Goal: Task Accomplishment & Management: Manage account settings

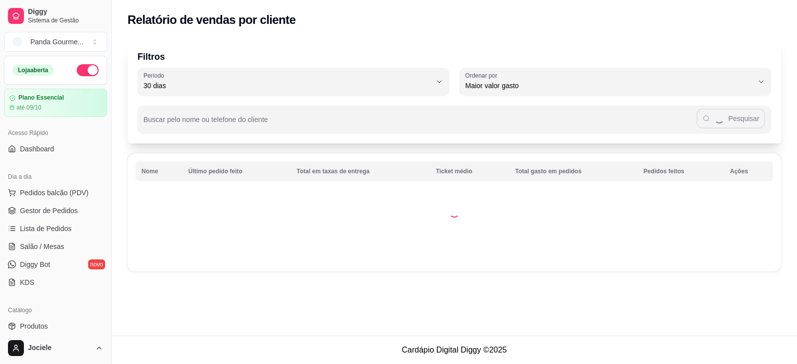
select select "30"
select select "HIGHEST_TOTAL_SPENT_WITH_ORDERS"
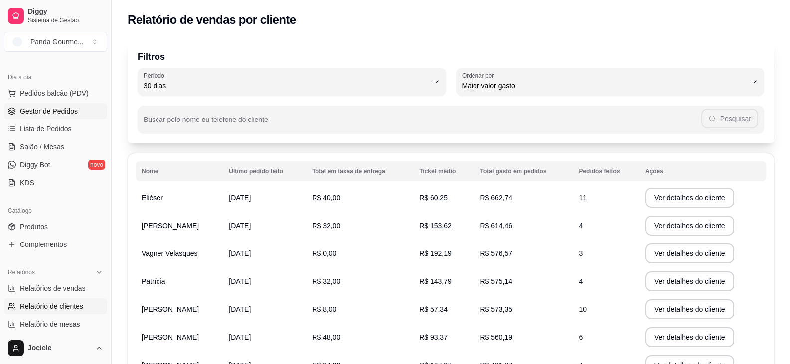
click at [55, 110] on span "Gestor de Pedidos" at bounding box center [49, 111] width 58 height 10
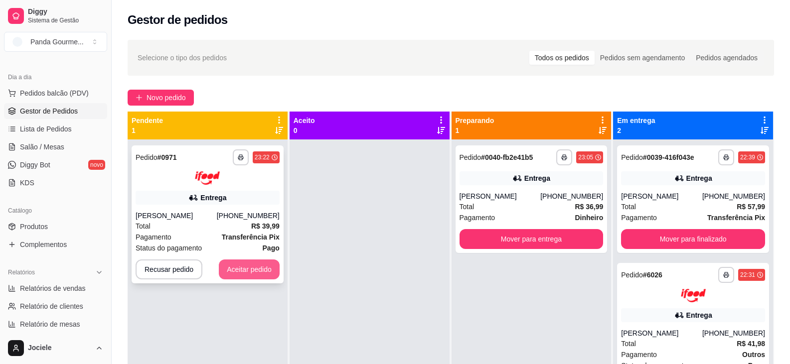
click at [243, 271] on button "Aceitar pedido" at bounding box center [249, 270] width 61 height 20
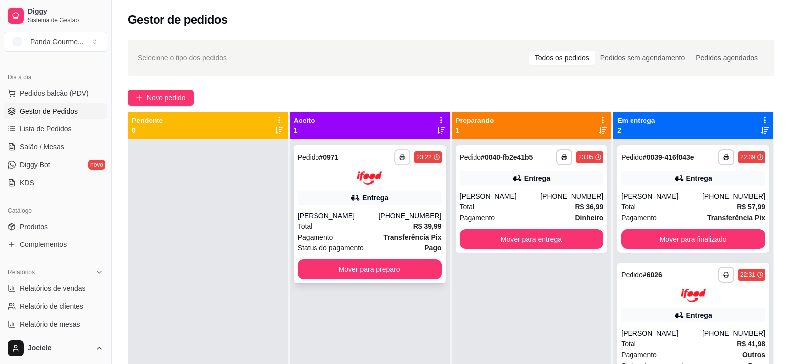
click at [402, 155] on icon "button" at bounding box center [402, 157] width 6 height 6
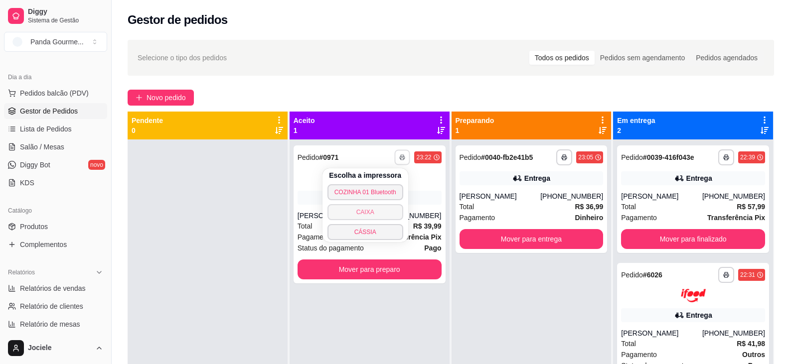
click at [379, 208] on button "CAIXA" at bounding box center [365, 212] width 76 height 16
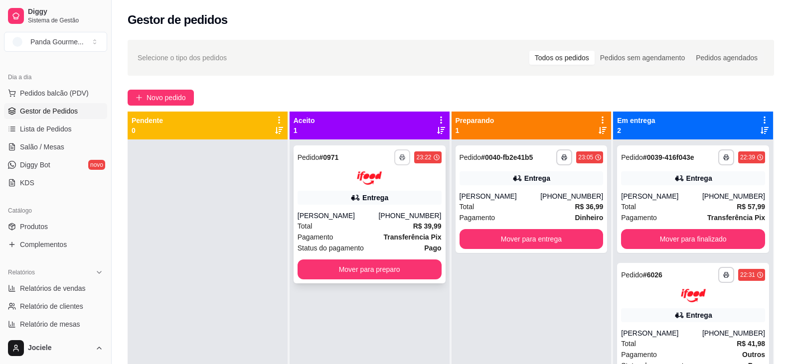
click at [400, 159] on icon "button" at bounding box center [402, 157] width 6 height 6
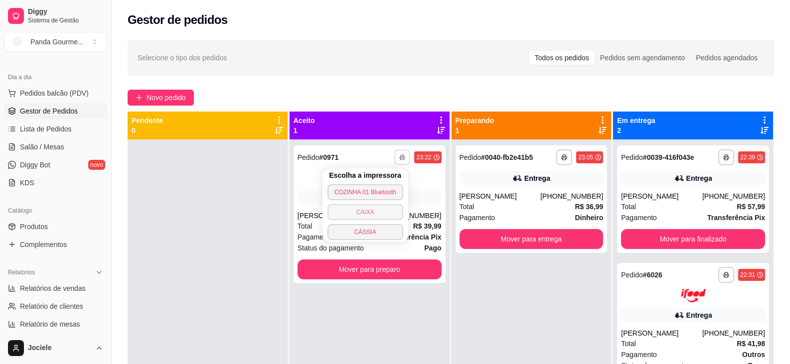
click at [377, 210] on button "CAIXA" at bounding box center [365, 212] width 76 height 16
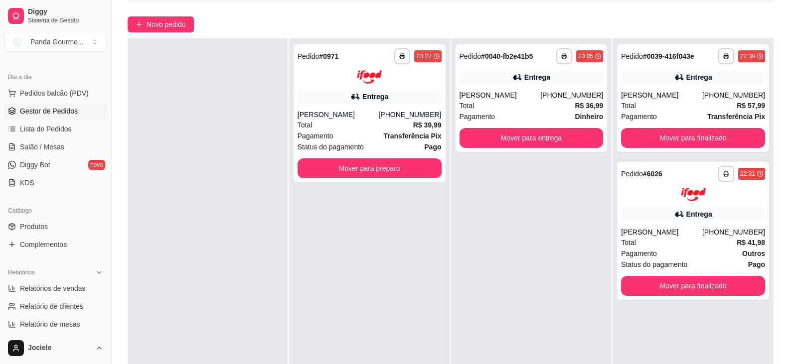
scroll to position [150, 0]
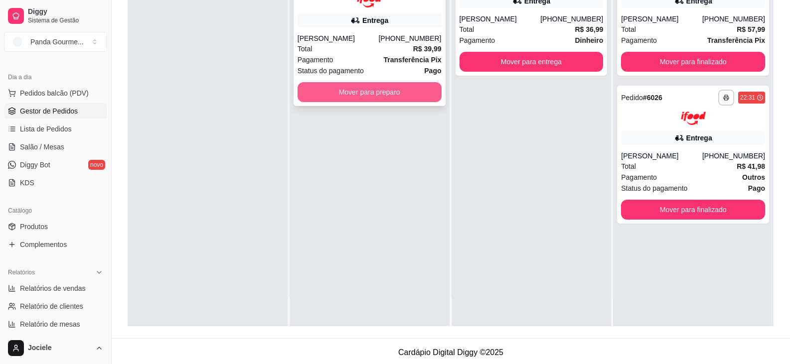
click at [392, 91] on button "Mover para preparo" at bounding box center [370, 92] width 144 height 20
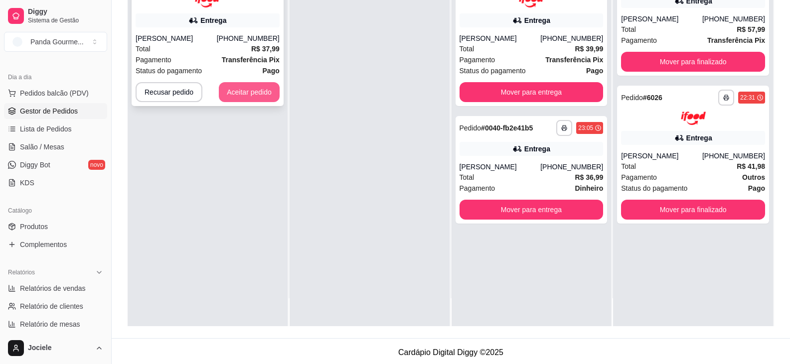
click at [263, 95] on button "Aceitar pedido" at bounding box center [249, 92] width 61 height 20
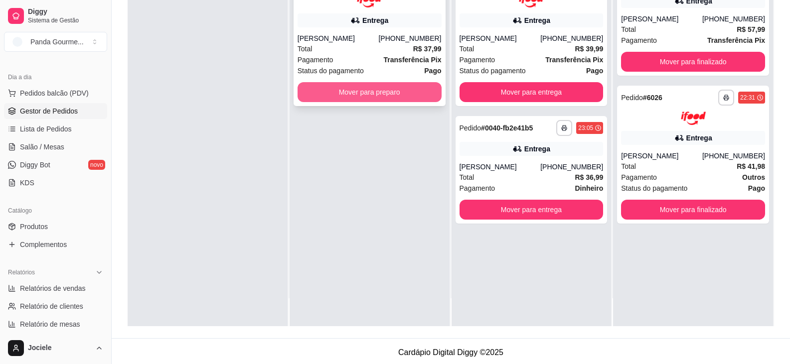
click at [346, 90] on button "Mover para preparo" at bounding box center [370, 92] width 144 height 20
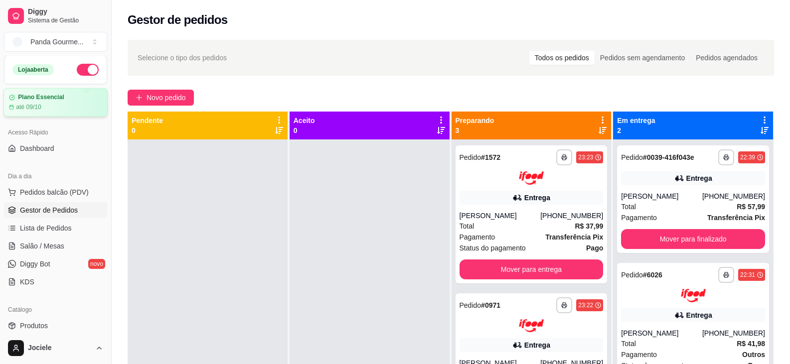
scroll to position [0, 0]
click at [84, 66] on button "button" at bounding box center [88, 70] width 22 height 12
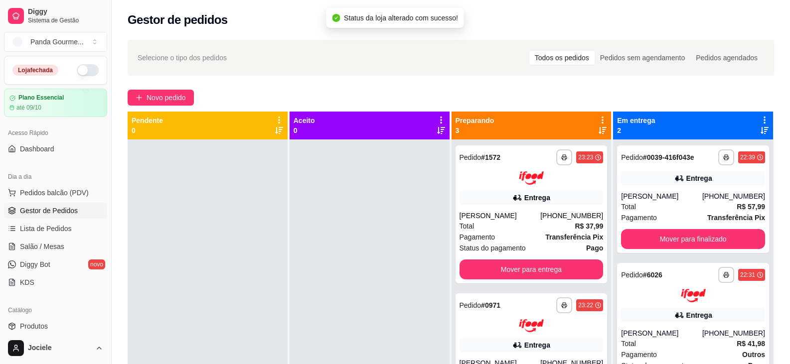
click at [84, 69] on button "button" at bounding box center [88, 70] width 22 height 12
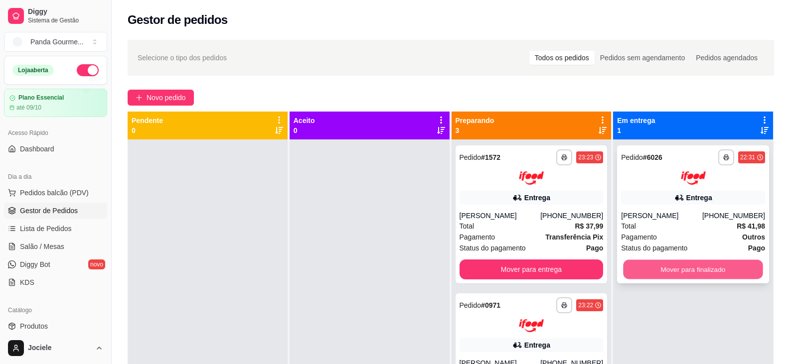
click at [682, 267] on button "Mover para finalizado" at bounding box center [693, 269] width 140 height 19
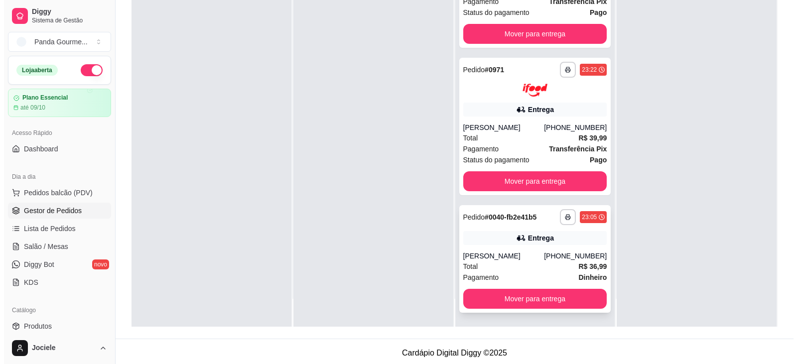
scroll to position [152, 0]
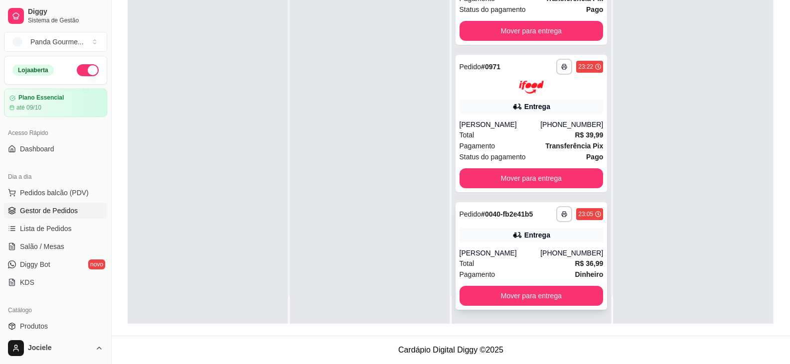
click at [497, 244] on div "**********" at bounding box center [531, 256] width 152 height 108
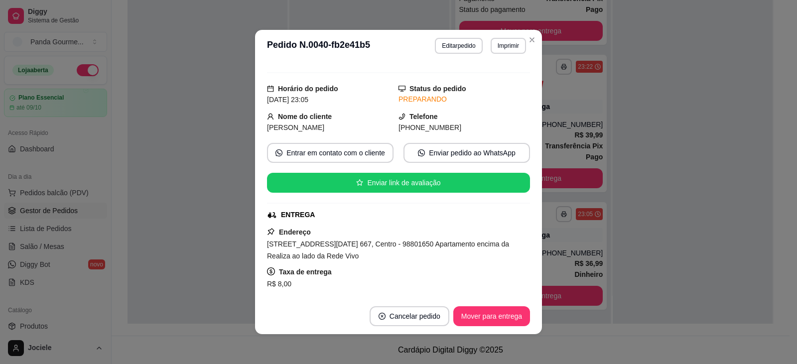
scroll to position [199, 0]
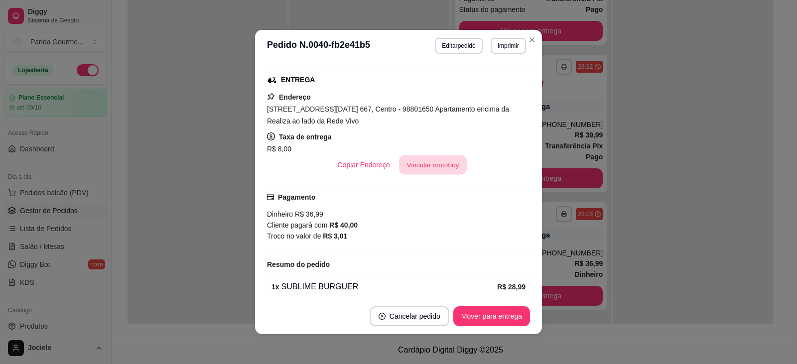
click at [416, 164] on button "Vincular motoboy" at bounding box center [433, 164] width 68 height 19
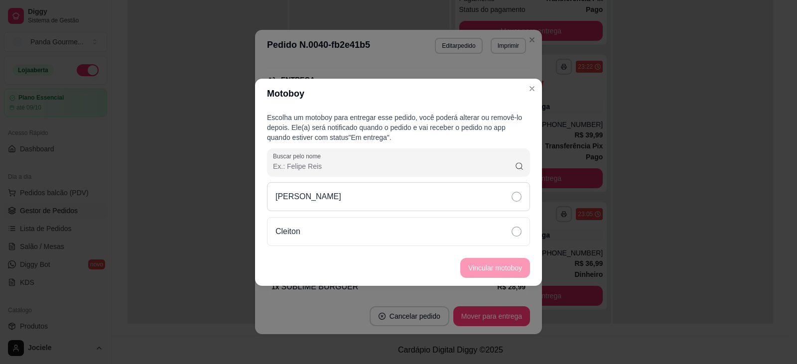
click at [515, 193] on icon at bounding box center [517, 197] width 10 height 10
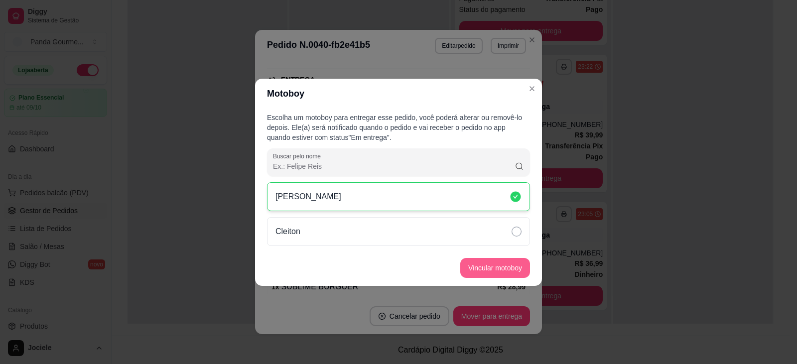
click at [490, 264] on button "Vincular motoboy" at bounding box center [495, 268] width 70 height 20
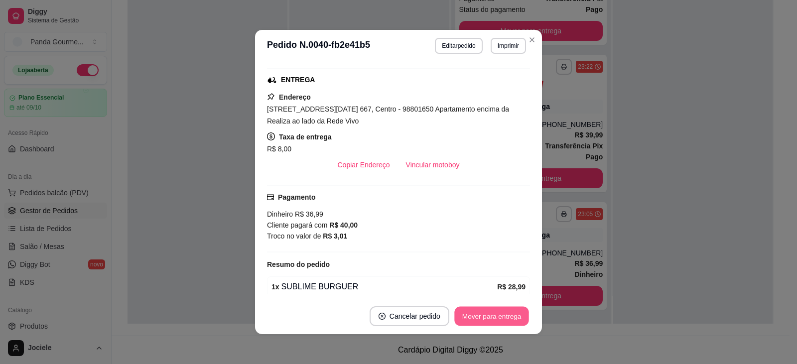
click at [498, 318] on button "Mover para entrega" at bounding box center [491, 316] width 75 height 19
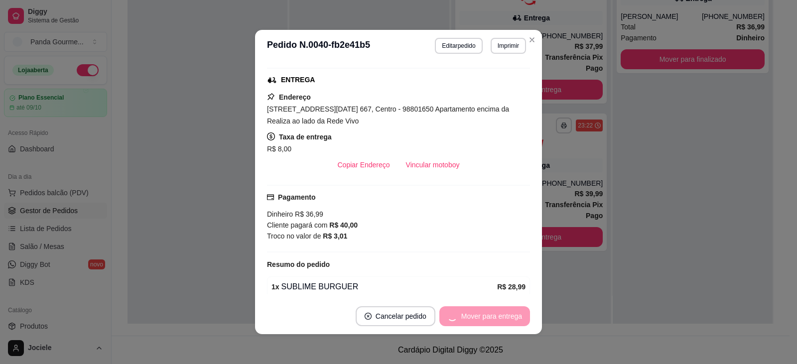
scroll to position [0, 0]
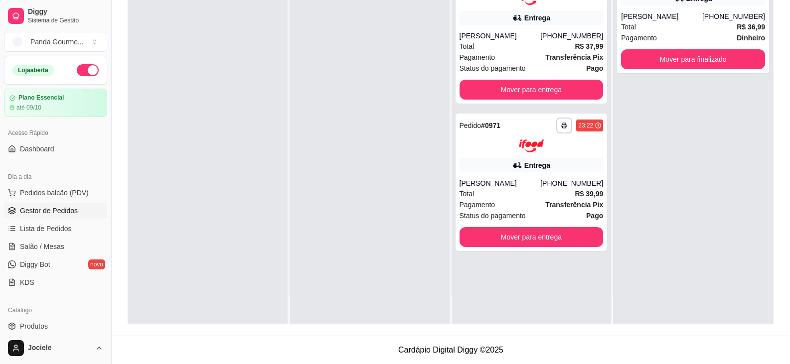
click at [88, 64] on div "Loja aberta" at bounding box center [55, 70] width 86 height 12
click at [84, 68] on button "button" at bounding box center [88, 70] width 22 height 12
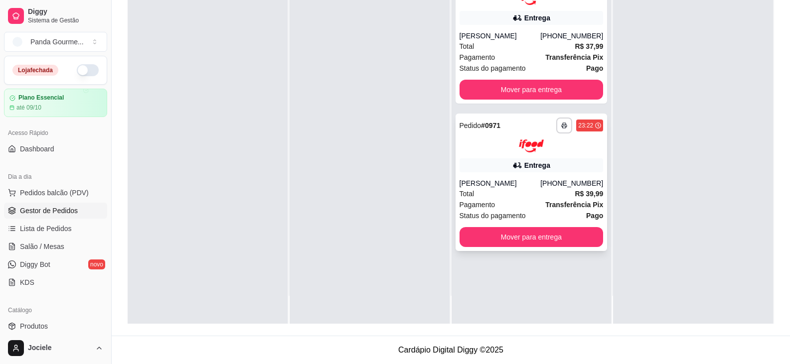
click at [538, 166] on div "Entrega" at bounding box center [537, 165] width 26 height 10
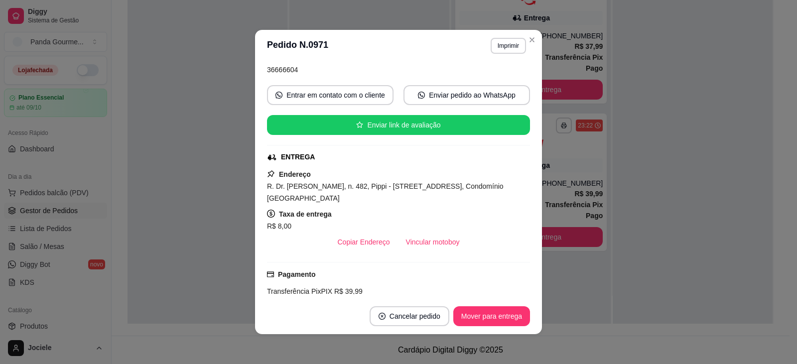
scroll to position [100, 0]
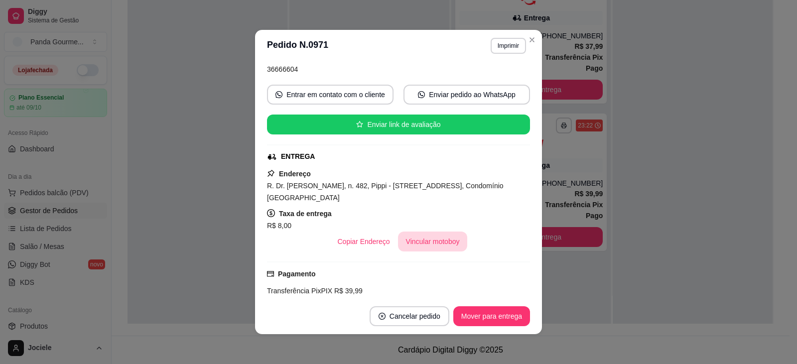
click at [429, 239] on button "Vincular motoboy" at bounding box center [433, 242] width 70 height 20
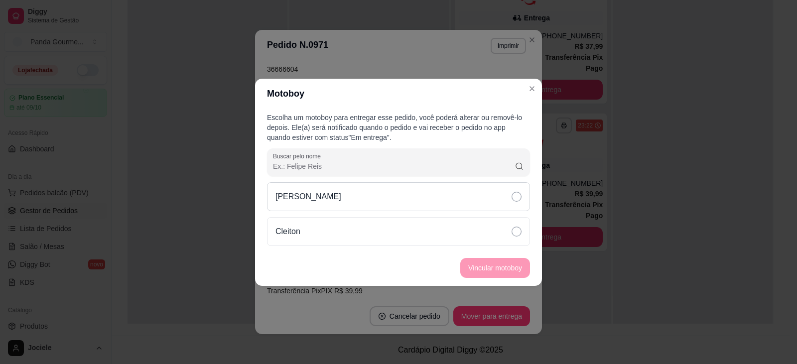
click at [520, 194] on icon at bounding box center [517, 197] width 10 height 10
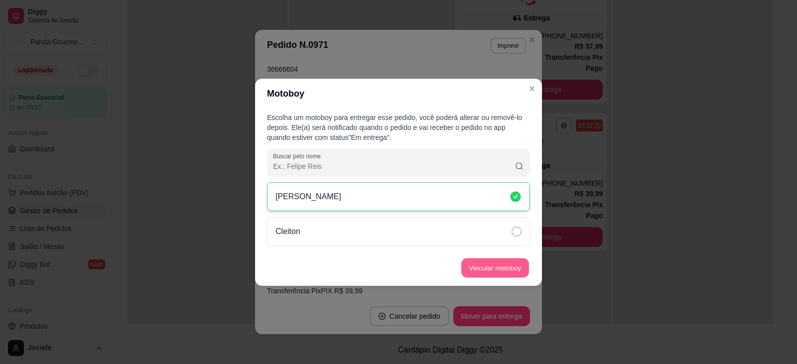
click at [490, 269] on button "Vincular motoboy" at bounding box center [495, 267] width 68 height 19
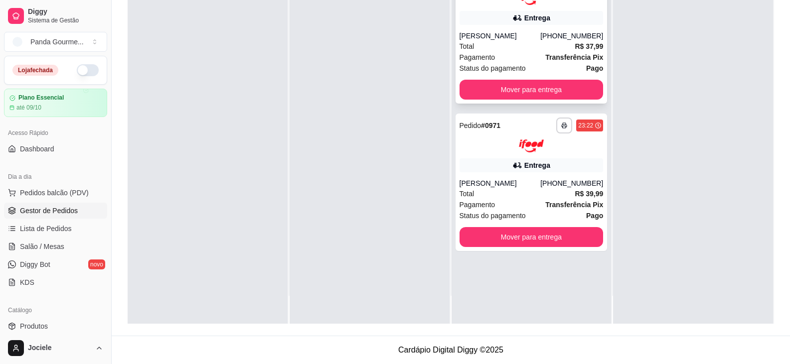
click at [487, 37] on div "[PERSON_NAME]" at bounding box center [499, 36] width 81 height 10
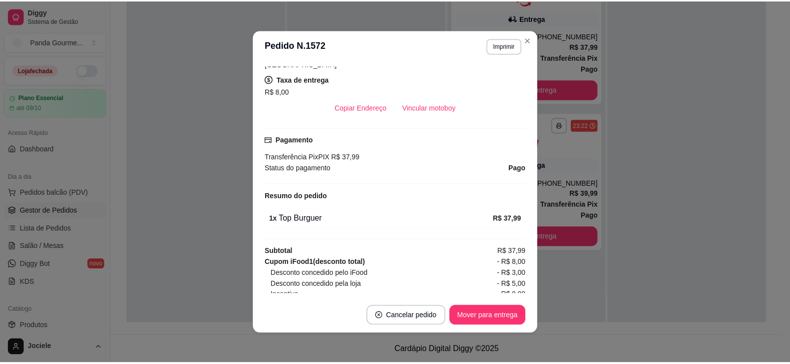
scroll to position [249, 0]
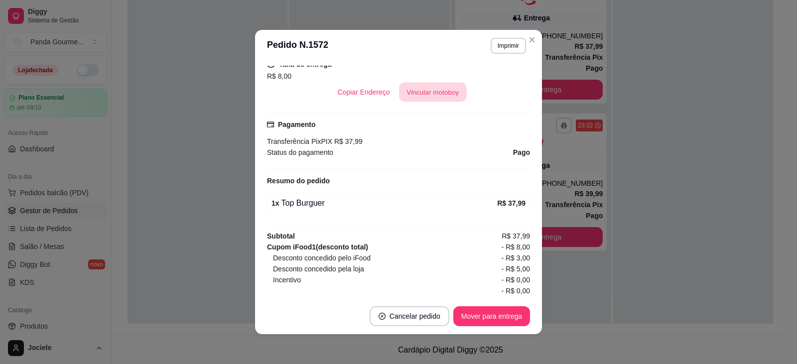
click at [418, 94] on button "Vincular motoboy" at bounding box center [433, 92] width 68 height 19
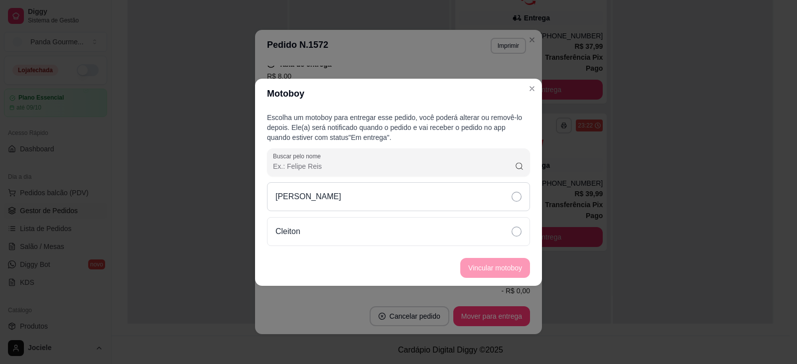
click at [518, 197] on icon at bounding box center [517, 197] width 10 height 10
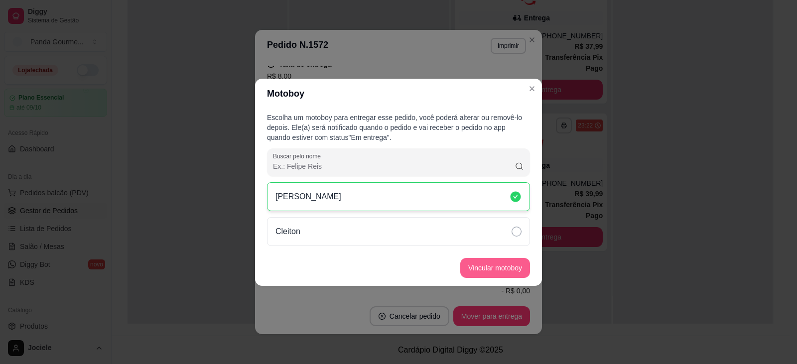
click at [503, 267] on button "Vincular motoboy" at bounding box center [495, 268] width 70 height 20
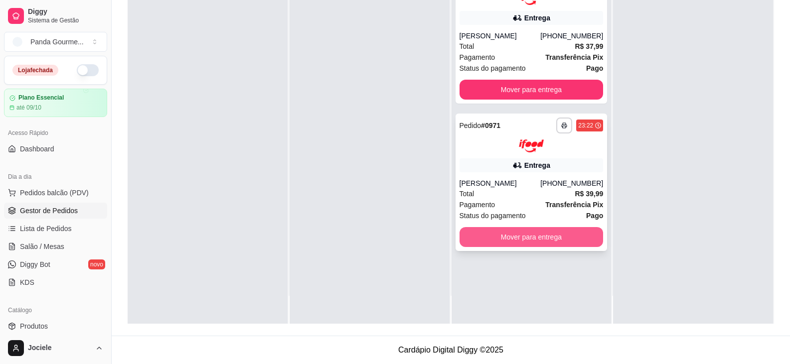
click at [573, 239] on button "Mover para entrega" at bounding box center [531, 237] width 144 height 20
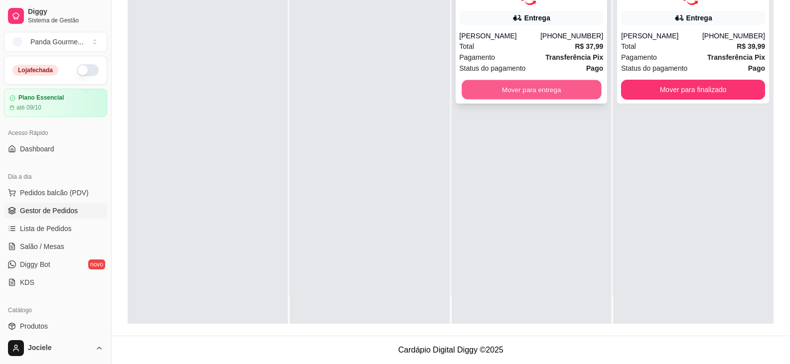
click at [536, 87] on button "Mover para entrega" at bounding box center [531, 89] width 140 height 19
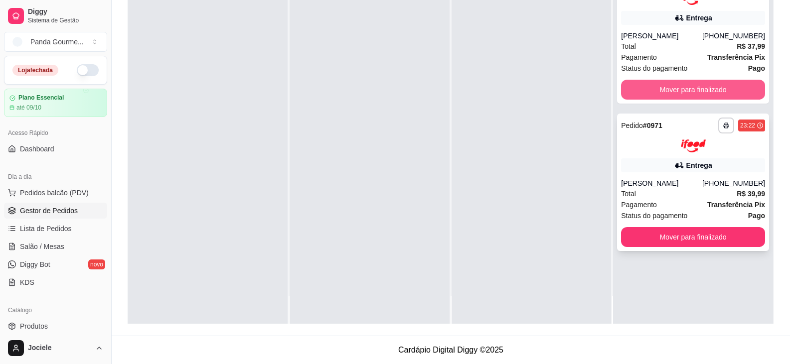
click at [684, 90] on button "Mover para finalizado" at bounding box center [693, 90] width 144 height 20
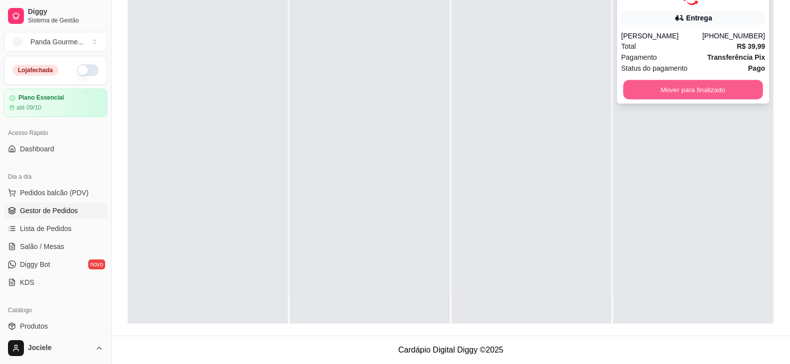
click at [684, 90] on button "Mover para finalizado" at bounding box center [693, 89] width 140 height 19
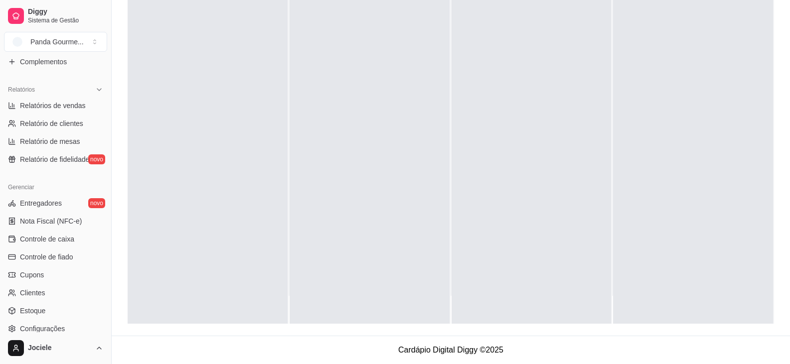
scroll to position [299, 0]
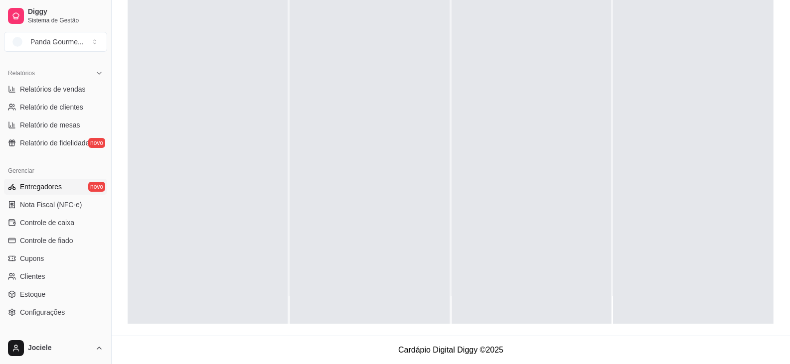
click at [55, 185] on span "Entregadores" at bounding box center [41, 187] width 42 height 10
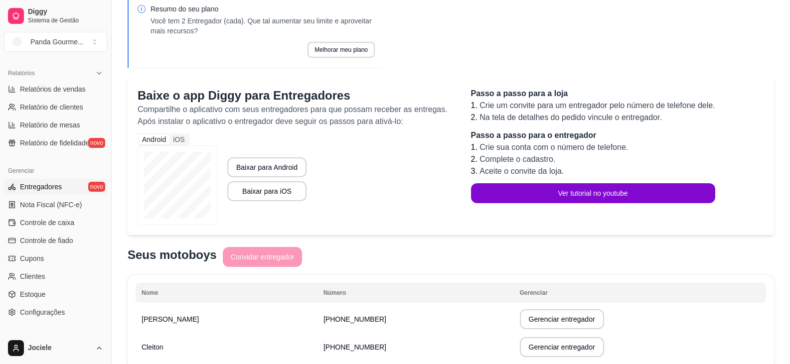
scroll to position [96, 0]
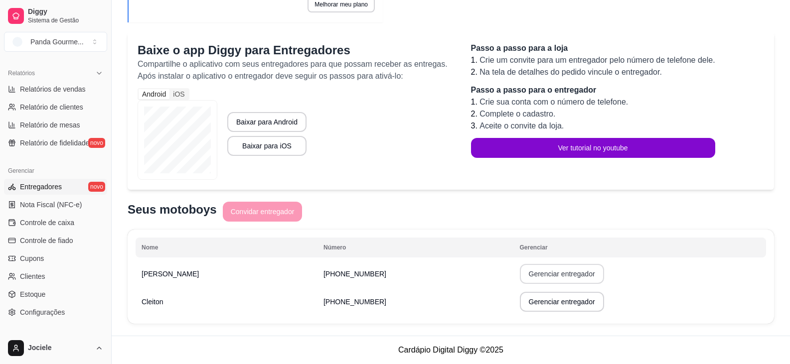
click at [547, 278] on button "Gerenciar entregador" at bounding box center [562, 274] width 84 height 20
select select "30"
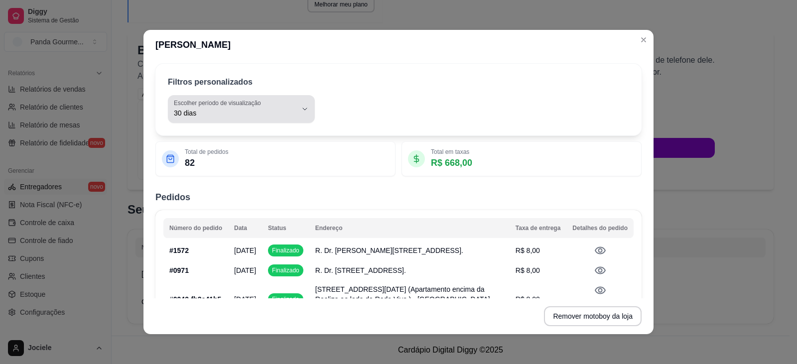
click at [237, 107] on div "30 dias" at bounding box center [235, 109] width 123 height 20
click at [181, 134] on span "Hoje" at bounding box center [232, 137] width 114 height 9
type input "0"
select select "0"
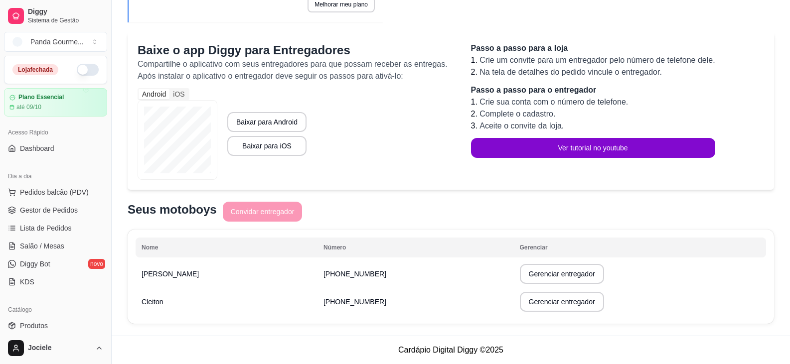
scroll to position [0, 0]
click at [49, 212] on span "Gestor de Pedidos" at bounding box center [49, 211] width 58 height 10
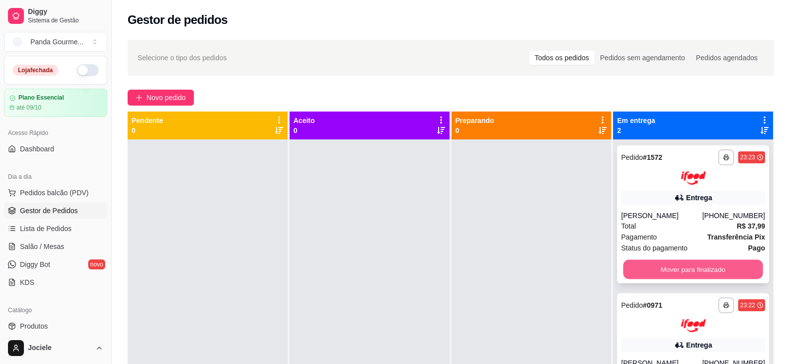
click at [683, 270] on button "Mover para finalizado" at bounding box center [693, 269] width 140 height 19
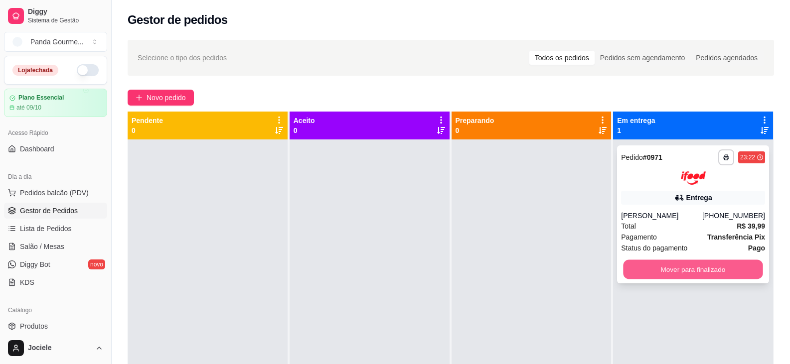
click at [658, 265] on button "Mover para finalizado" at bounding box center [693, 269] width 140 height 19
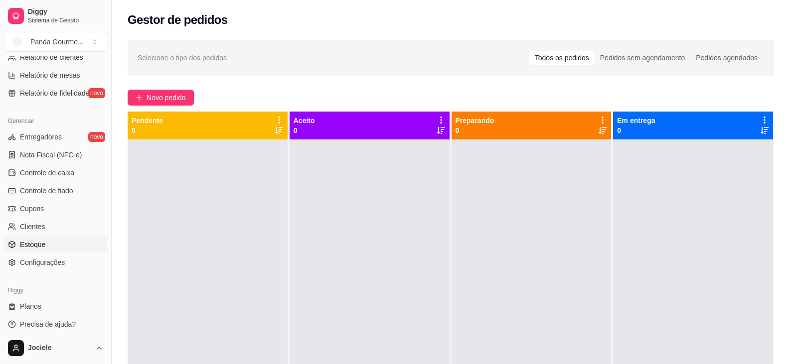
scroll to position [353, 0]
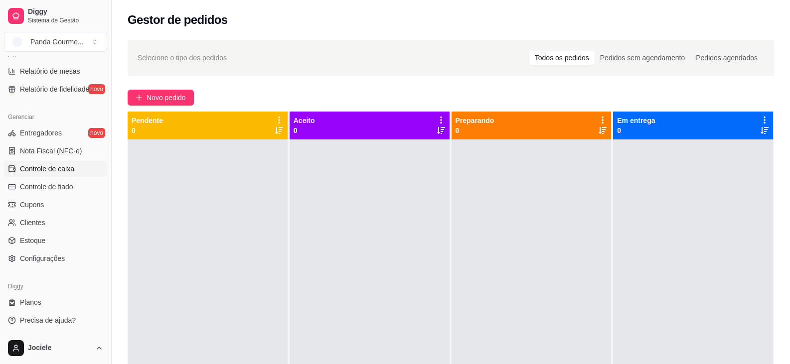
click at [48, 170] on span "Controle de caixa" at bounding box center [47, 169] width 54 height 10
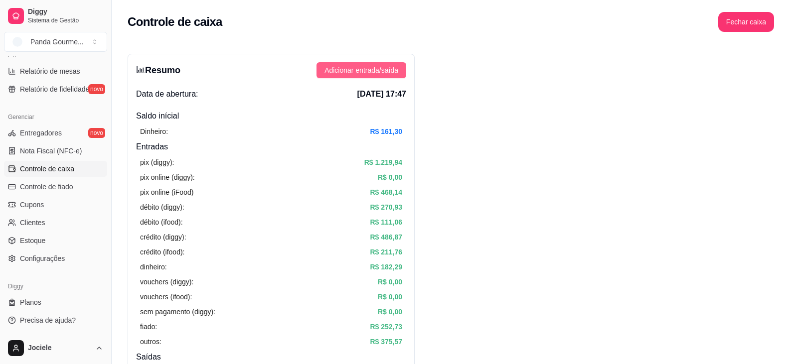
click at [398, 74] on button "Adicionar entrada/saída" at bounding box center [361, 70] width 90 height 16
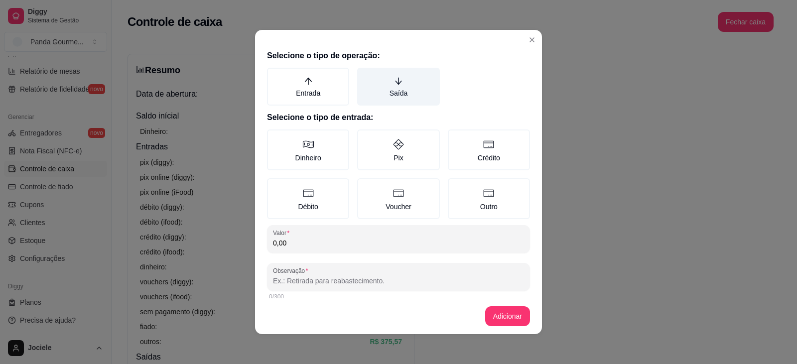
click at [390, 87] on label "Saída" at bounding box center [398, 87] width 82 height 38
click at [365, 75] on button "Saída" at bounding box center [361, 71] width 8 height 8
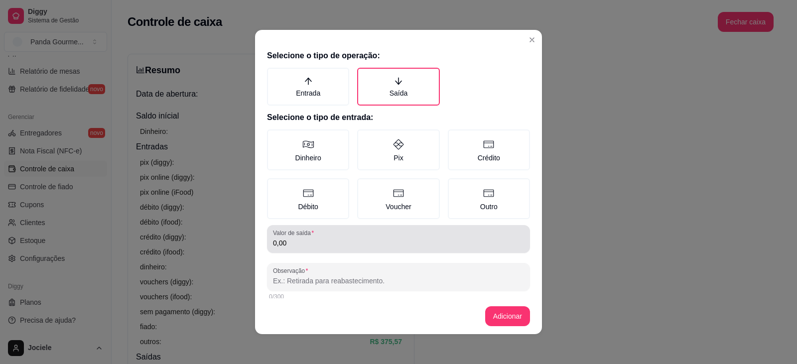
click at [312, 246] on input "0,00" at bounding box center [398, 243] width 251 height 10
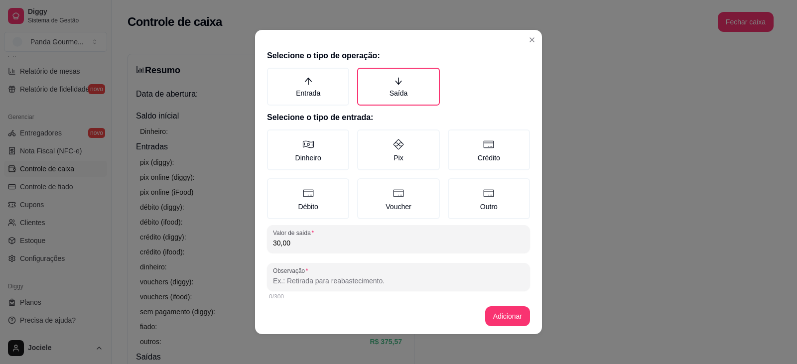
type input "30,00"
click at [319, 149] on label "Dinheiro" at bounding box center [308, 150] width 82 height 41
click at [275, 137] on button "Dinheiro" at bounding box center [271, 133] width 8 height 8
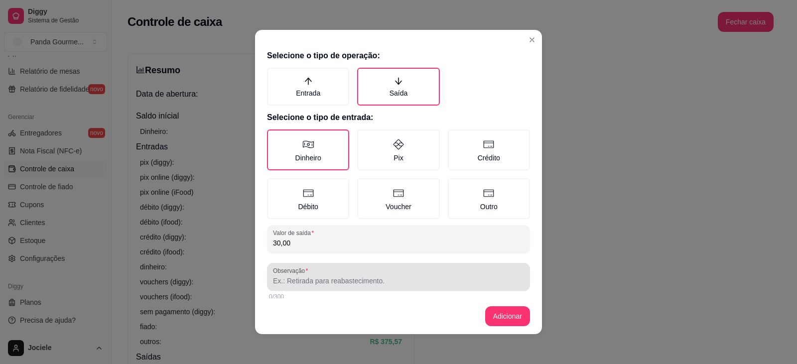
click at [319, 279] on input "Observação" at bounding box center [398, 281] width 251 height 10
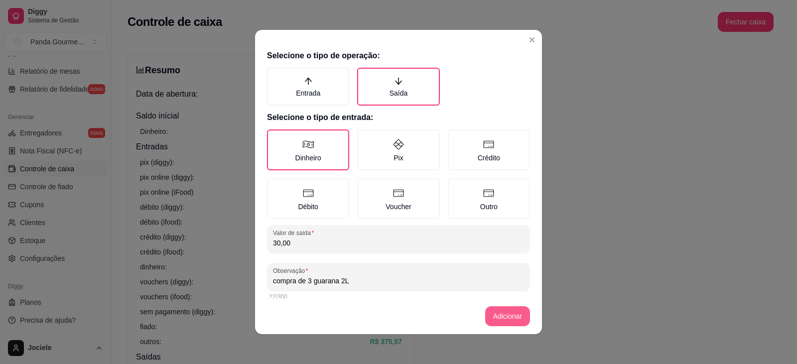
type input "compra de 3 guarana 2L"
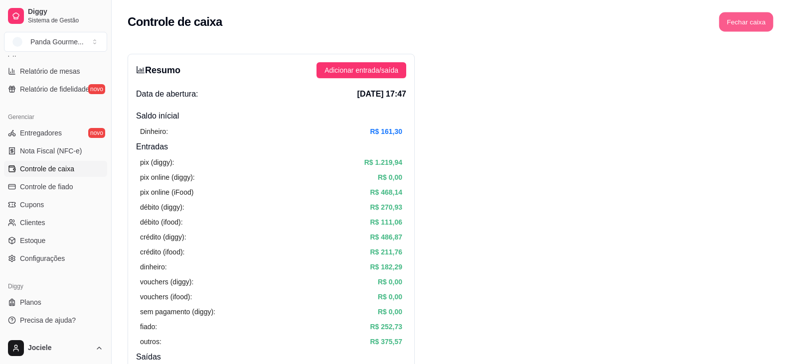
click at [740, 23] on button "Fechar caixa" at bounding box center [746, 21] width 54 height 19
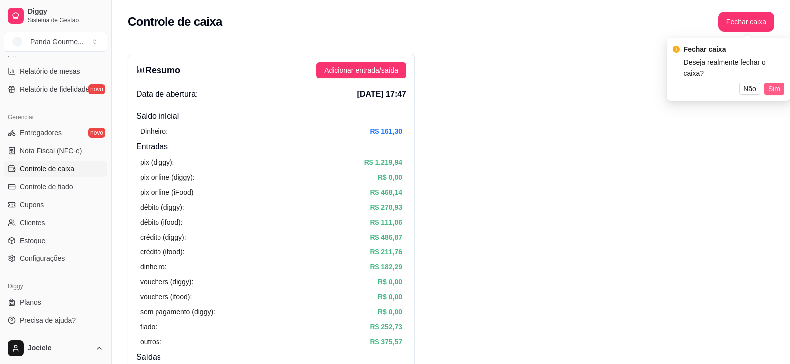
click at [773, 83] on span "Sim" at bounding box center [774, 88] width 12 height 11
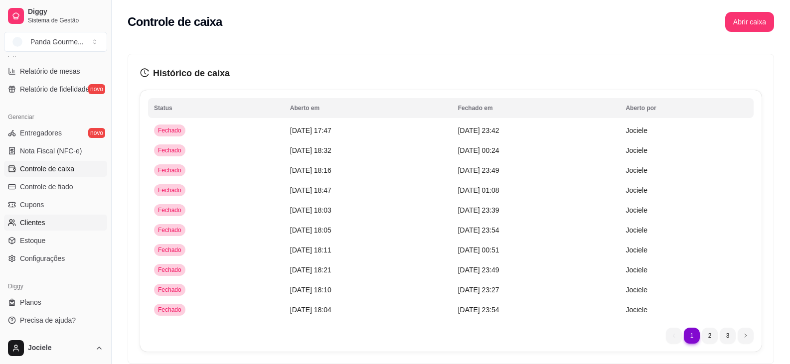
click at [36, 219] on span "Clientes" at bounding box center [32, 223] width 25 height 10
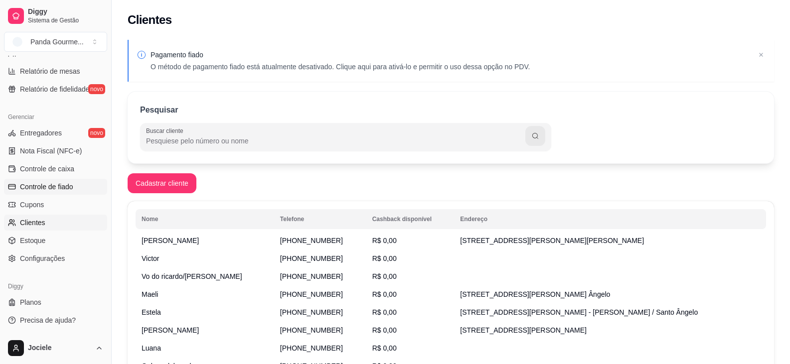
click at [46, 187] on span "Controle de fiado" at bounding box center [46, 187] width 53 height 10
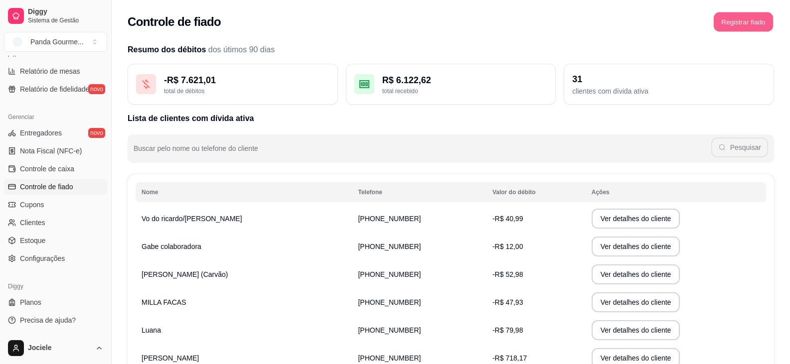
click at [745, 21] on button "Registrar fiado" at bounding box center [743, 21] width 59 height 19
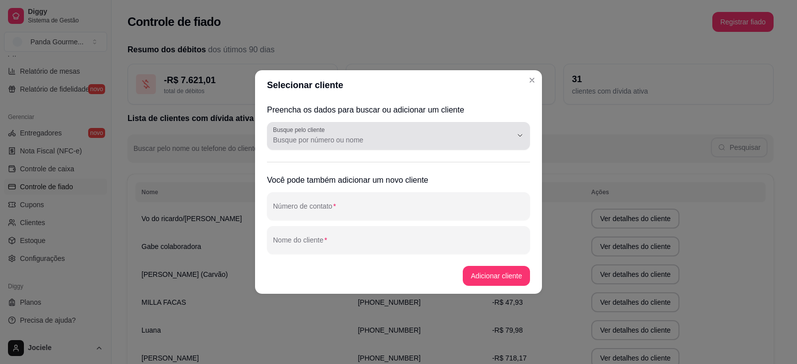
click at [338, 139] on input "Busque pelo cliente" at bounding box center [384, 140] width 223 height 10
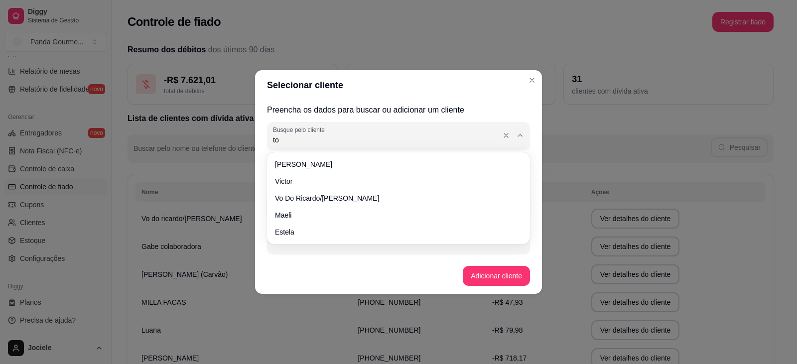
type input "t"
type input "tom"
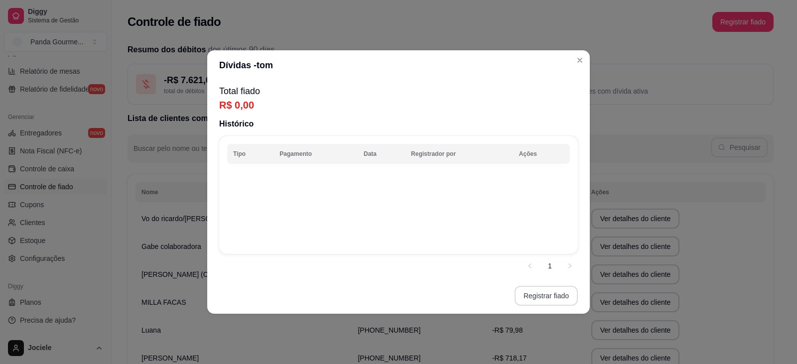
click at [554, 296] on button "Registrar fiado" at bounding box center [546, 296] width 63 height 20
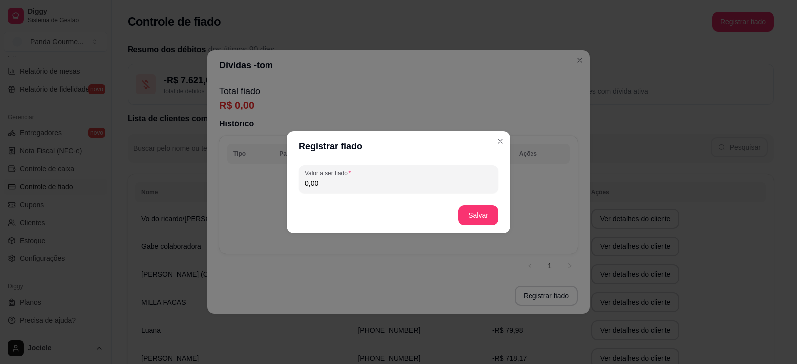
click at [366, 181] on input "0,00" at bounding box center [398, 183] width 187 height 10
type input "2,00"
click at [492, 218] on button "Salvar" at bounding box center [478, 214] width 39 height 19
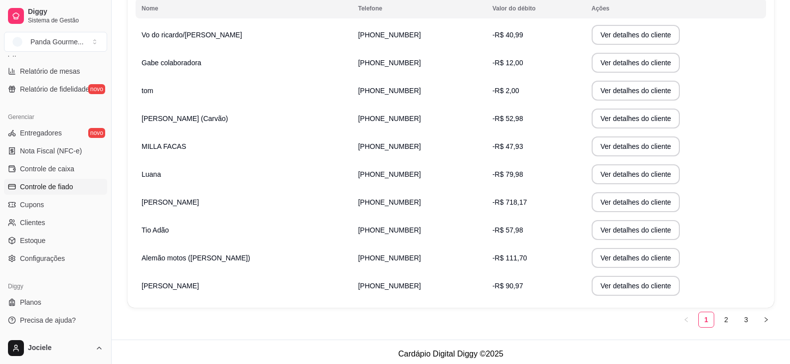
scroll to position [177, 0]
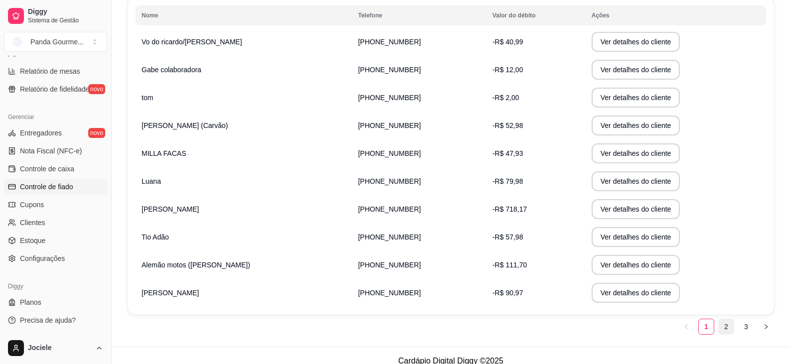
click at [724, 327] on link "2" at bounding box center [726, 326] width 15 height 15
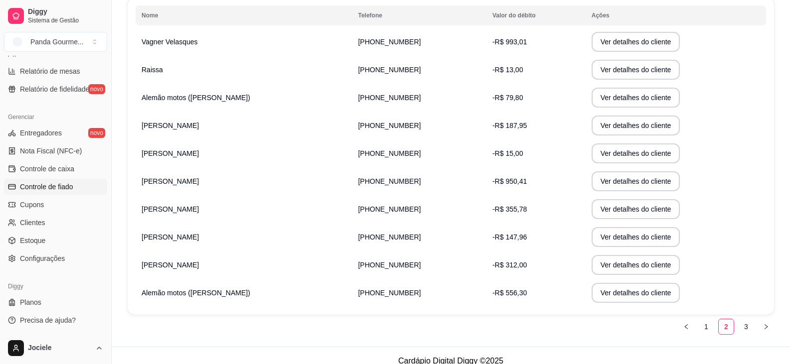
scroll to position [188, 0]
